Goal: Task Accomplishment & Management: Manage account settings

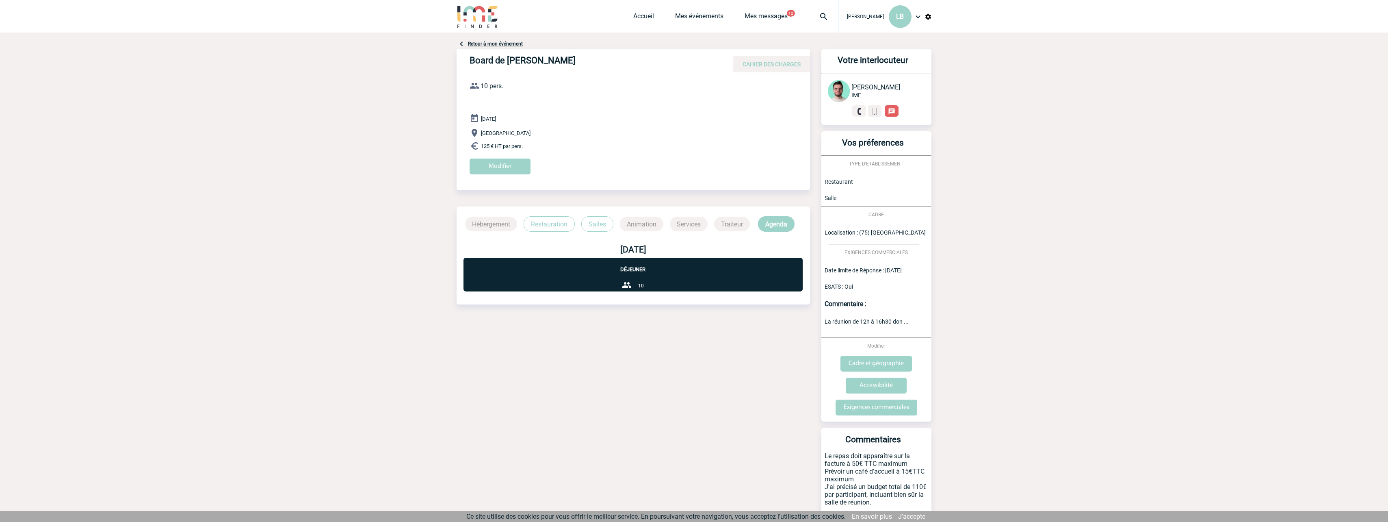
scroll to position [30, 0]
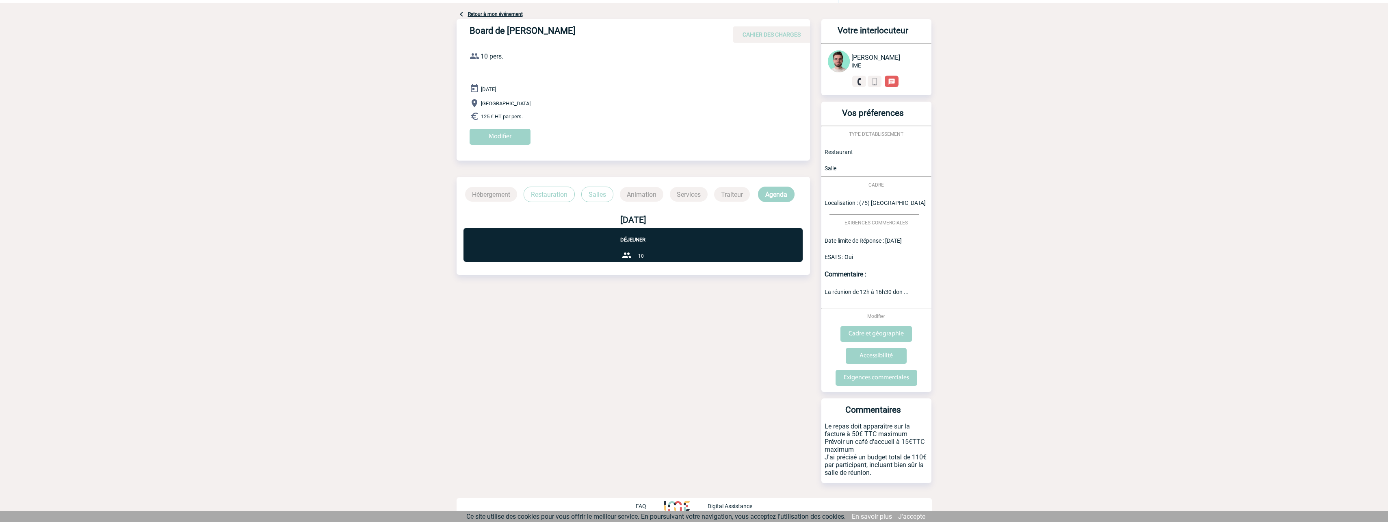
click at [242, 455] on body "Laurence BOUCHER LB Accueil Mes événements" at bounding box center [694, 245] width 1388 height 551
click at [625, 433] on div "Retour à mon événement Board de Gaëlle CAHIER DES CHARGES Board de Gaëlle le 28…" at bounding box center [694, 262] width 475 height 519
click at [482, 138] on input "Modifier" at bounding box center [500, 137] width 61 height 16
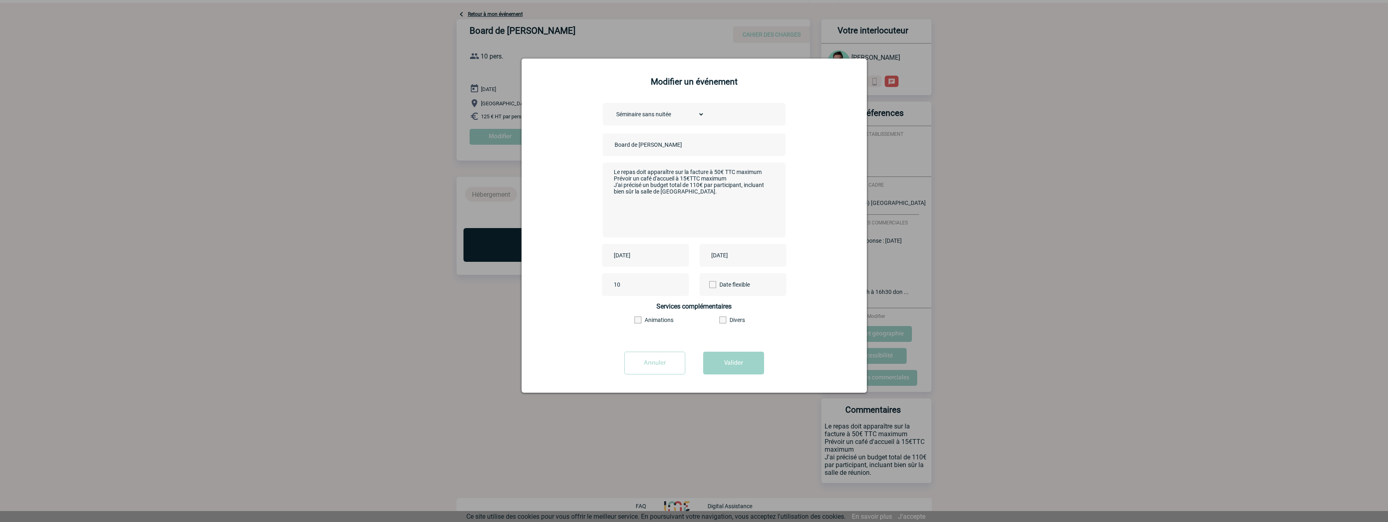
click at [644, 176] on textarea "Le repas doit apparaître sur la facture à 50€ TTC maximum Prévoir un café d'acc…" at bounding box center [692, 199] width 160 height 65
click at [697, 194] on textarea "Le repas doit apparaître sur la facture à 50€ TTC maximum Prévoir un café d'acc…" at bounding box center [692, 199] width 160 height 65
drag, startPoint x: 634, startPoint y: 180, endPoint x: 675, endPoint y: 179, distance: 41.4
click at [675, 179] on textarea "Le repas doit apparaître sur la facture à 50€ TTC maximum Prévoir un café d'acc…" at bounding box center [692, 199] width 160 height 65
type textarea "Le repas doit apparaître sur la facture à 50€ TTC maximum Prévoir une pause dis…"
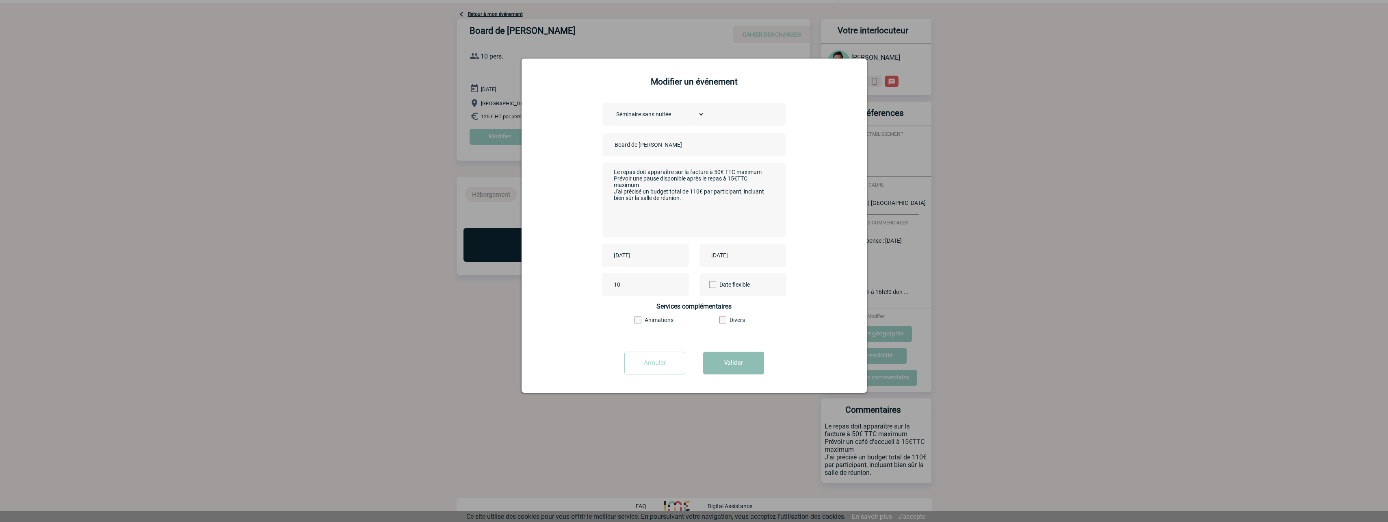
click at [728, 361] on button "Valider" at bounding box center [733, 362] width 61 height 23
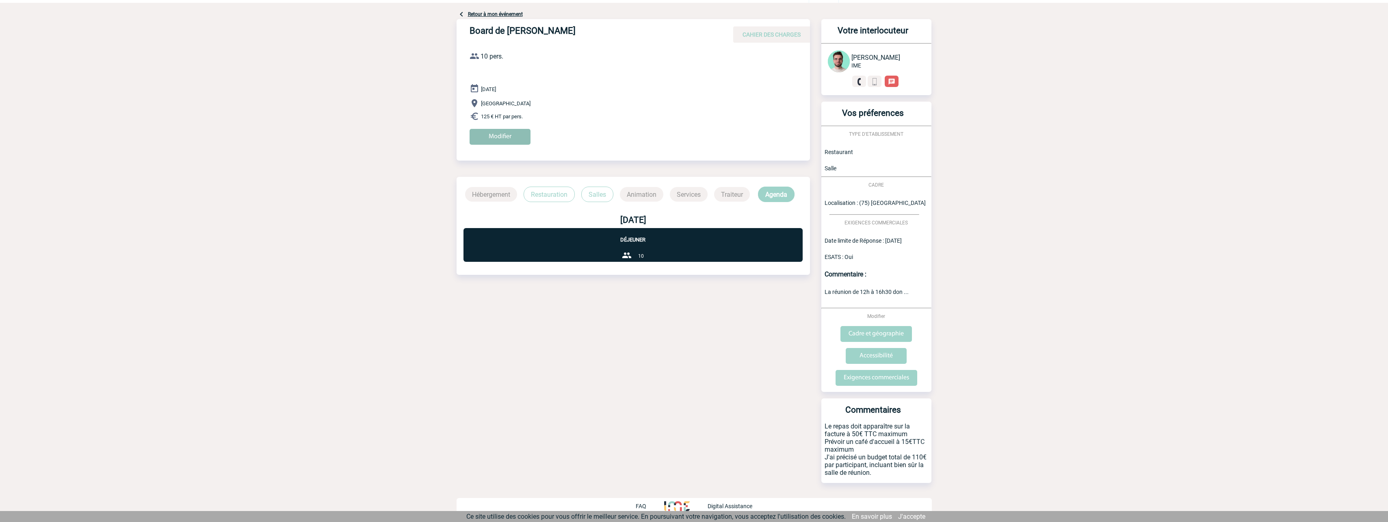
click at [509, 136] on input "Modifier" at bounding box center [500, 137] width 61 height 16
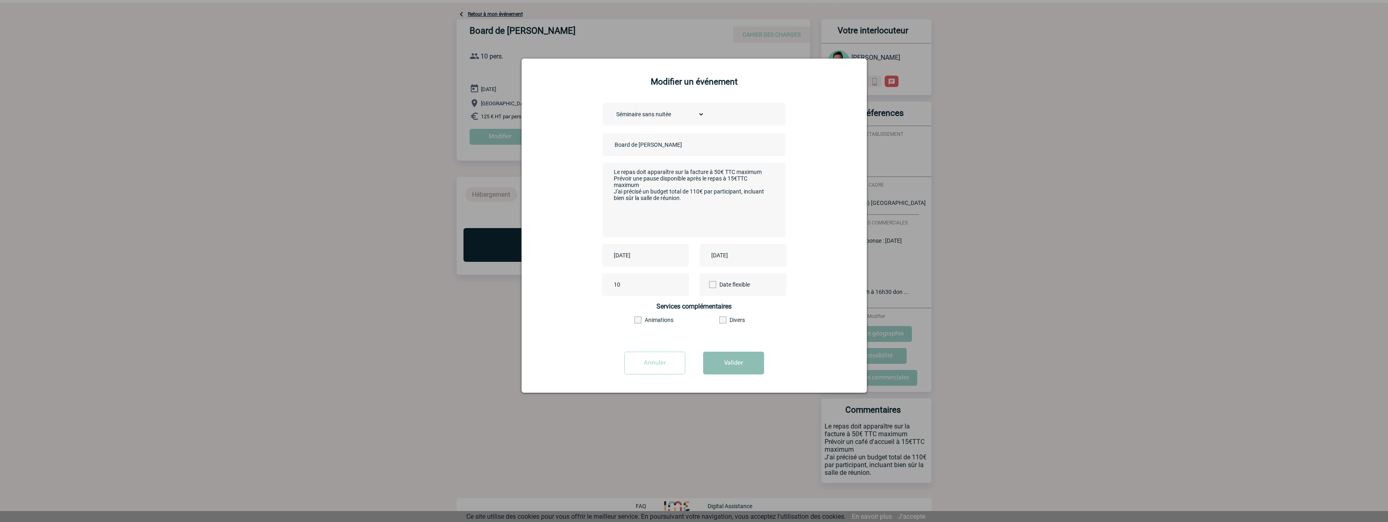
click at [747, 368] on button "Valider" at bounding box center [733, 362] width 61 height 23
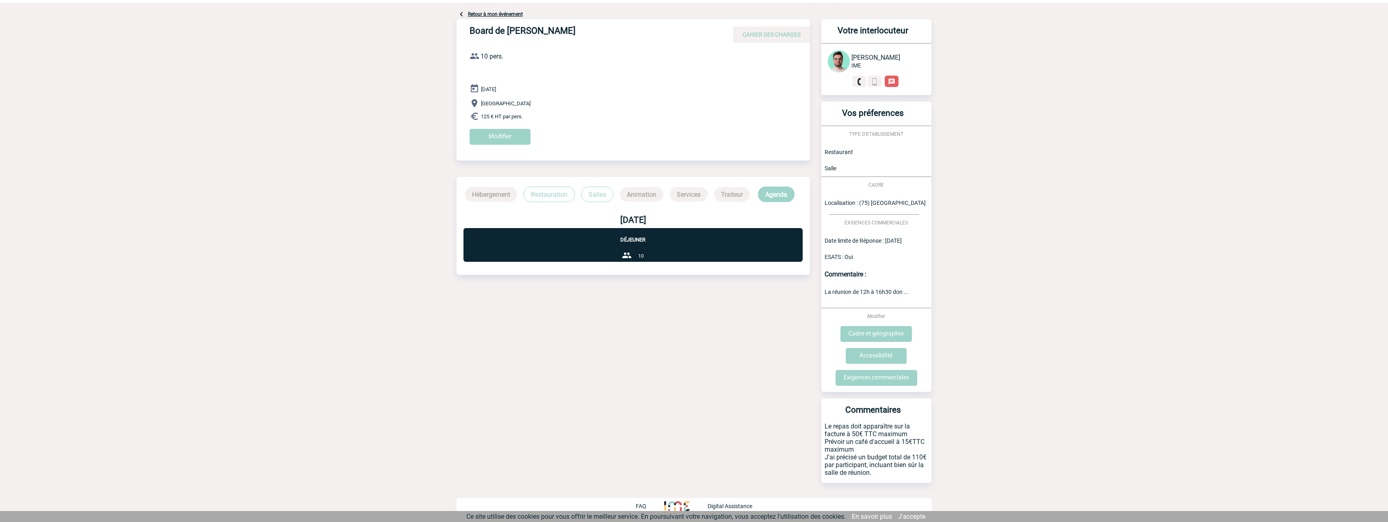
click at [853, 282] on div "Commentaire :" at bounding box center [876, 274] width 110 height 19
click at [874, 438] on p "Le repas doit apparaître sur la facture à 50€ TTC maximum Prévoir un café d'acc…" at bounding box center [876, 452] width 110 height 61
click at [868, 381] on input "Exigences commerciales" at bounding box center [876, 378] width 82 height 16
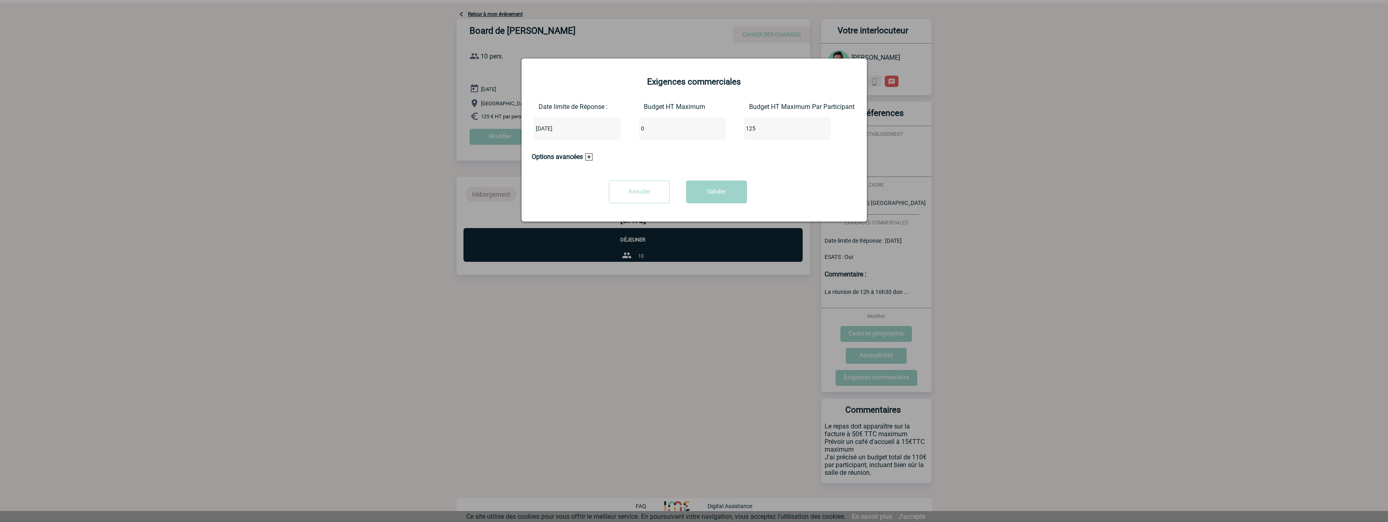
click at [656, 200] on input "Annuler" at bounding box center [639, 191] width 61 height 23
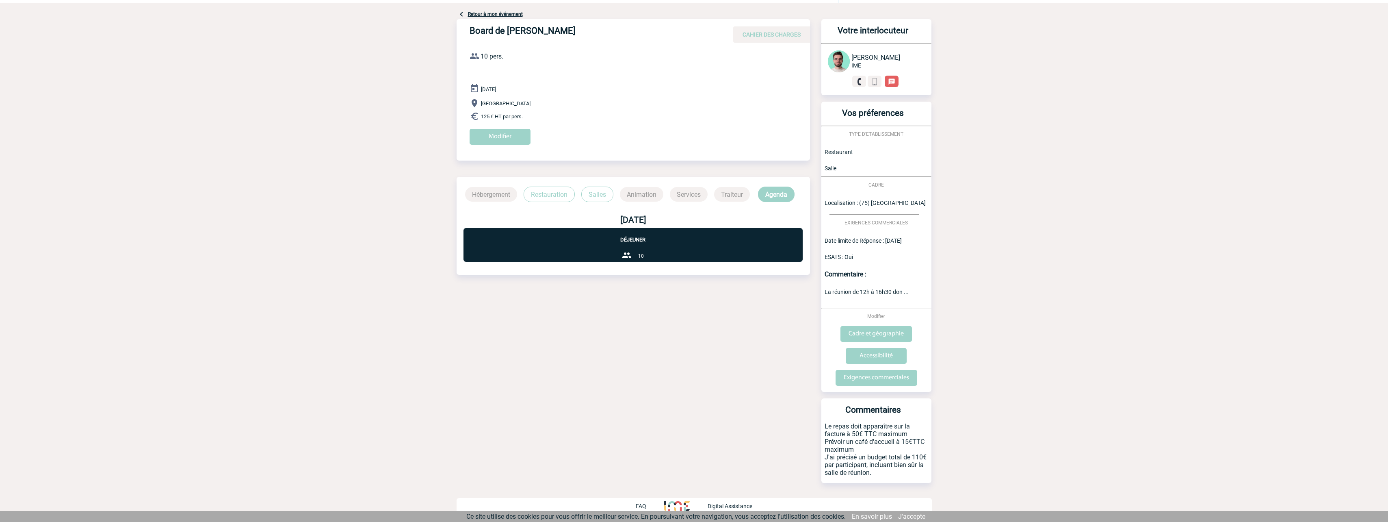
click at [878, 442] on p "Le repas doit apparaître sur la facture à 50€ TTC maximum Prévoir un café d'acc…" at bounding box center [876, 452] width 110 height 61
drag, startPoint x: 857, startPoint y: 445, endPoint x: 892, endPoint y: 444, distance: 35.3
click at [892, 444] on p "Le repas doit apparaître sur la facture à 50€ TTC maximum Prévoir un café d'acc…" at bounding box center [876, 452] width 110 height 61
drag, startPoint x: 892, startPoint y: 444, endPoint x: 898, endPoint y: 467, distance: 23.4
click at [898, 467] on p "Le repas doit apparaître sur la facture à 50€ TTC maximum Prévoir un café d'acc…" at bounding box center [876, 452] width 110 height 61
